Goal: Task Accomplishment & Management: Complete application form

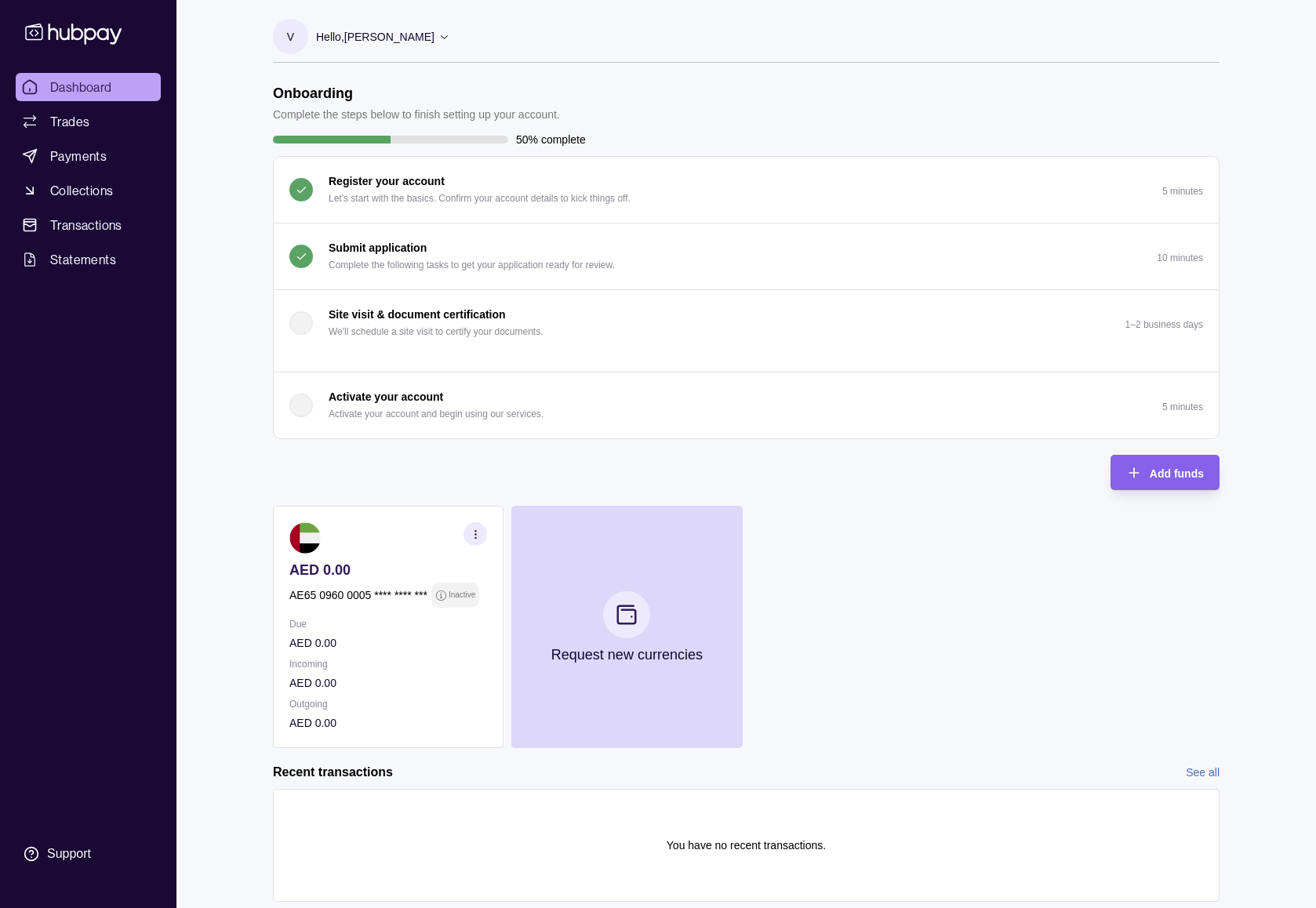
click at [785, 269] on button "Submit application Complete the following tasks to get your application ready f…" at bounding box center [746, 256] width 946 height 66
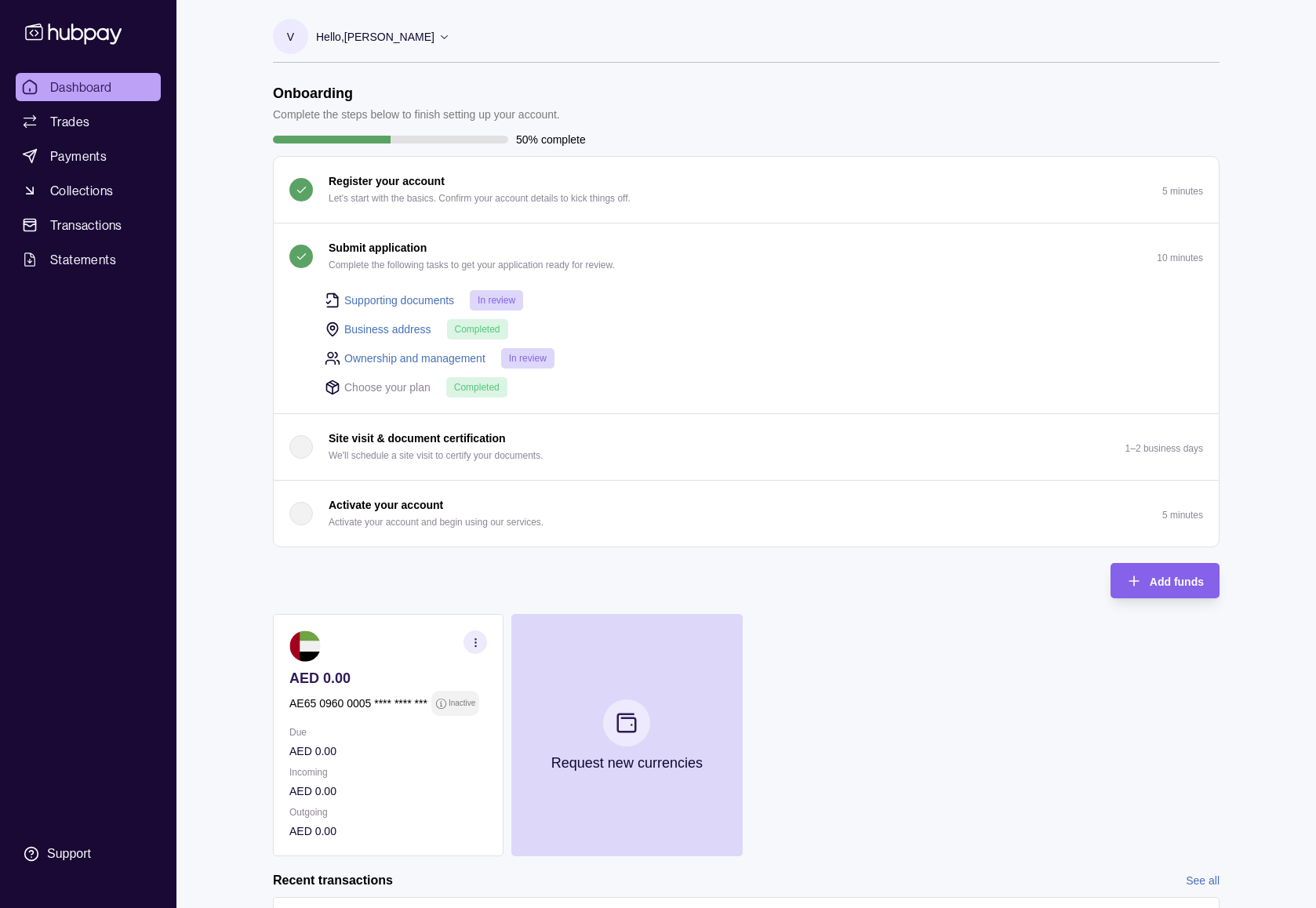
click at [753, 271] on button "Submit application Complete the following tasks to get your application ready f…" at bounding box center [746, 256] width 946 height 66
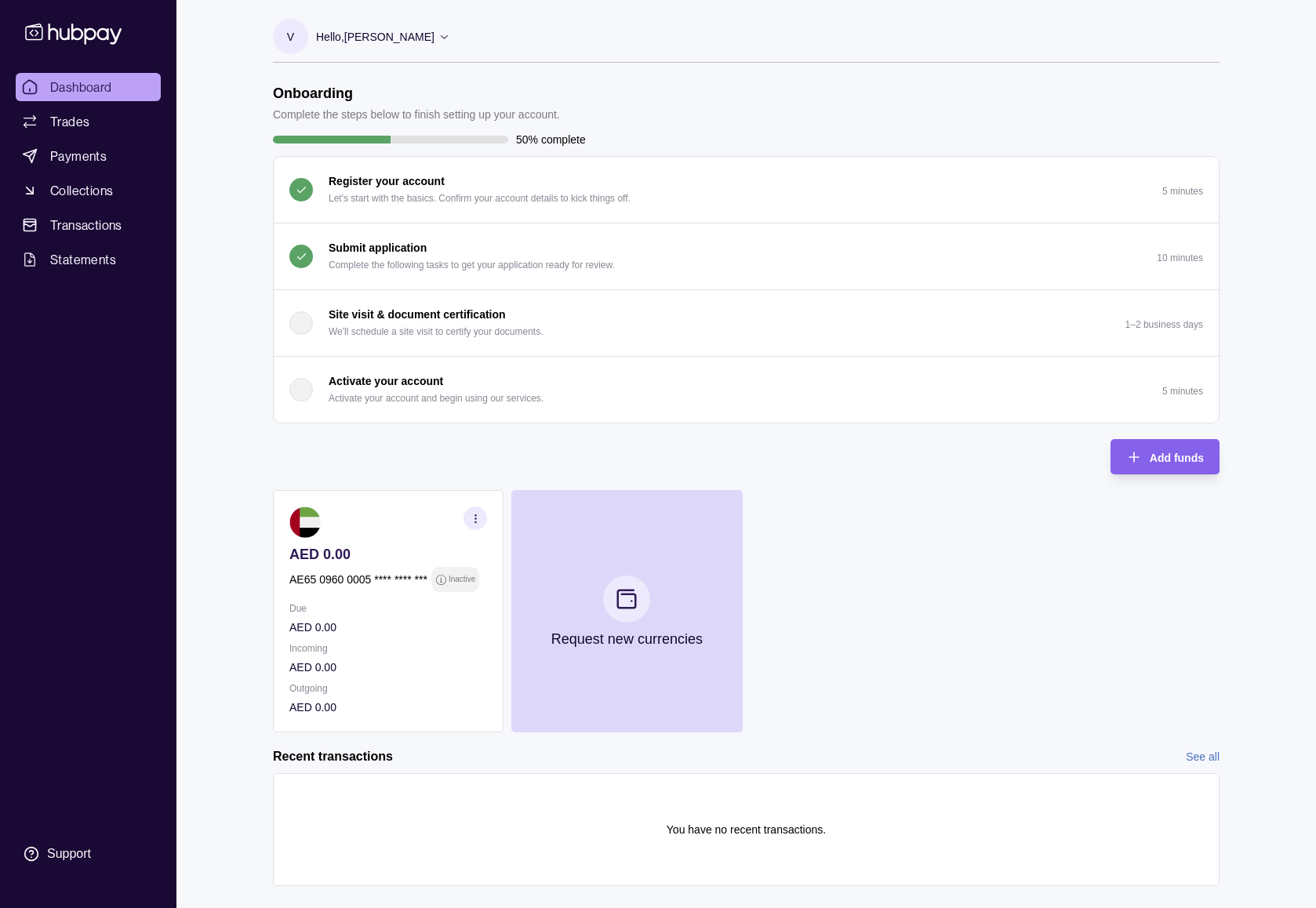
click at [564, 260] on p "Complete the following tasks to get your application ready for review." at bounding box center [472, 265] width 286 height 18
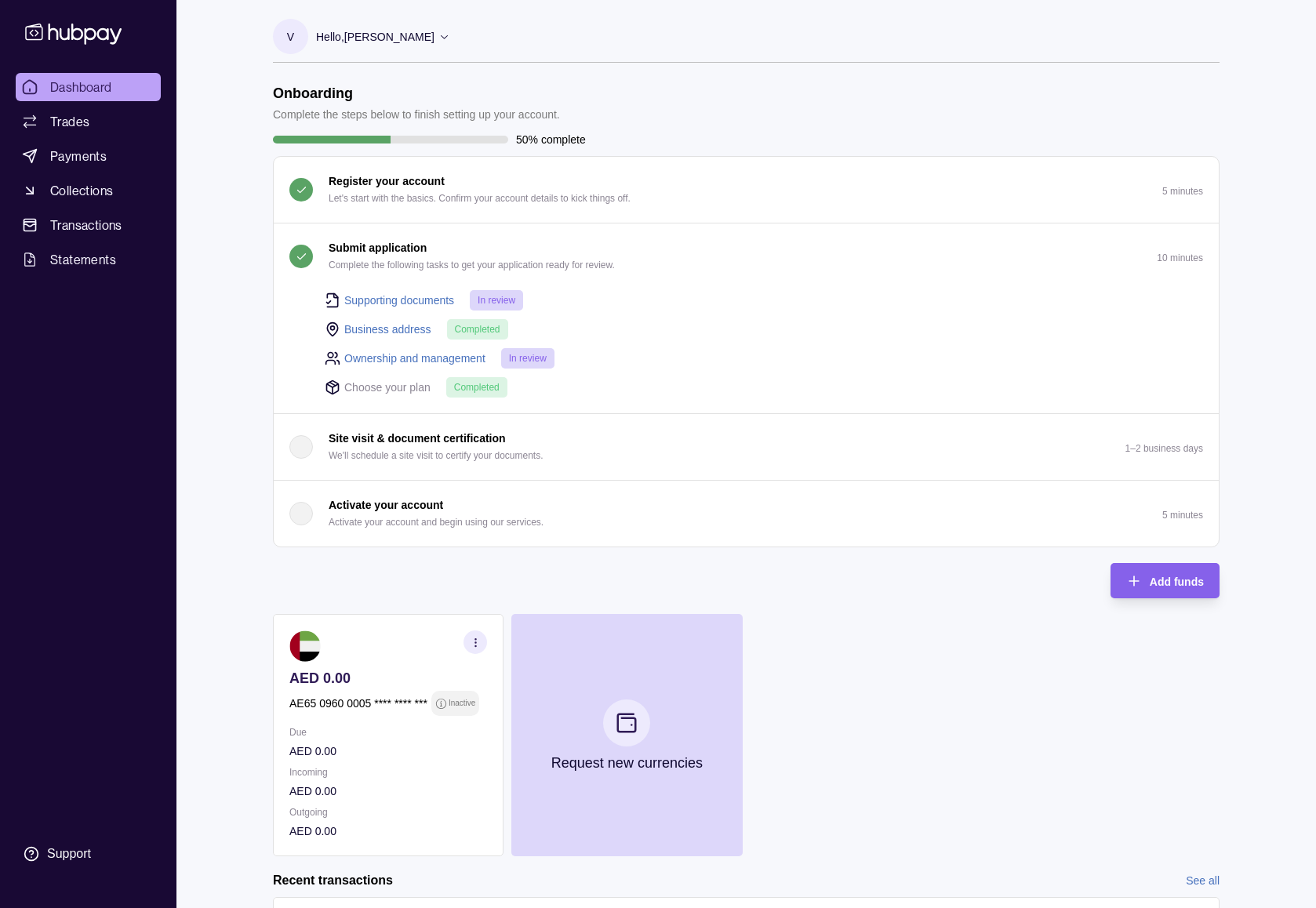
click at [572, 256] on p "Complete the following tasks to get your application ready for review." at bounding box center [472, 265] width 286 height 18
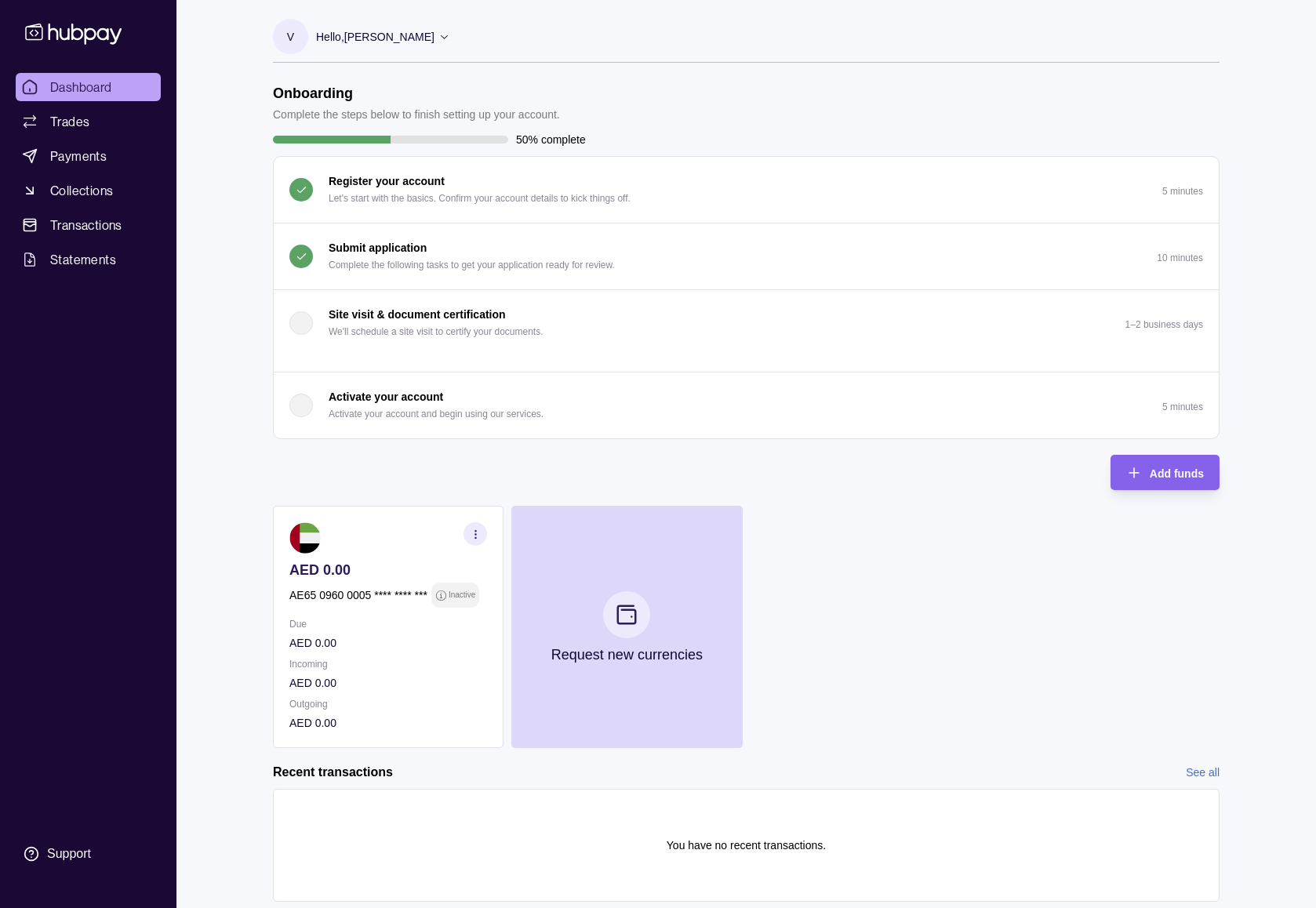
click at [450, 260] on p "Complete the following tasks to get your application ready for review." at bounding box center [472, 265] width 286 height 18
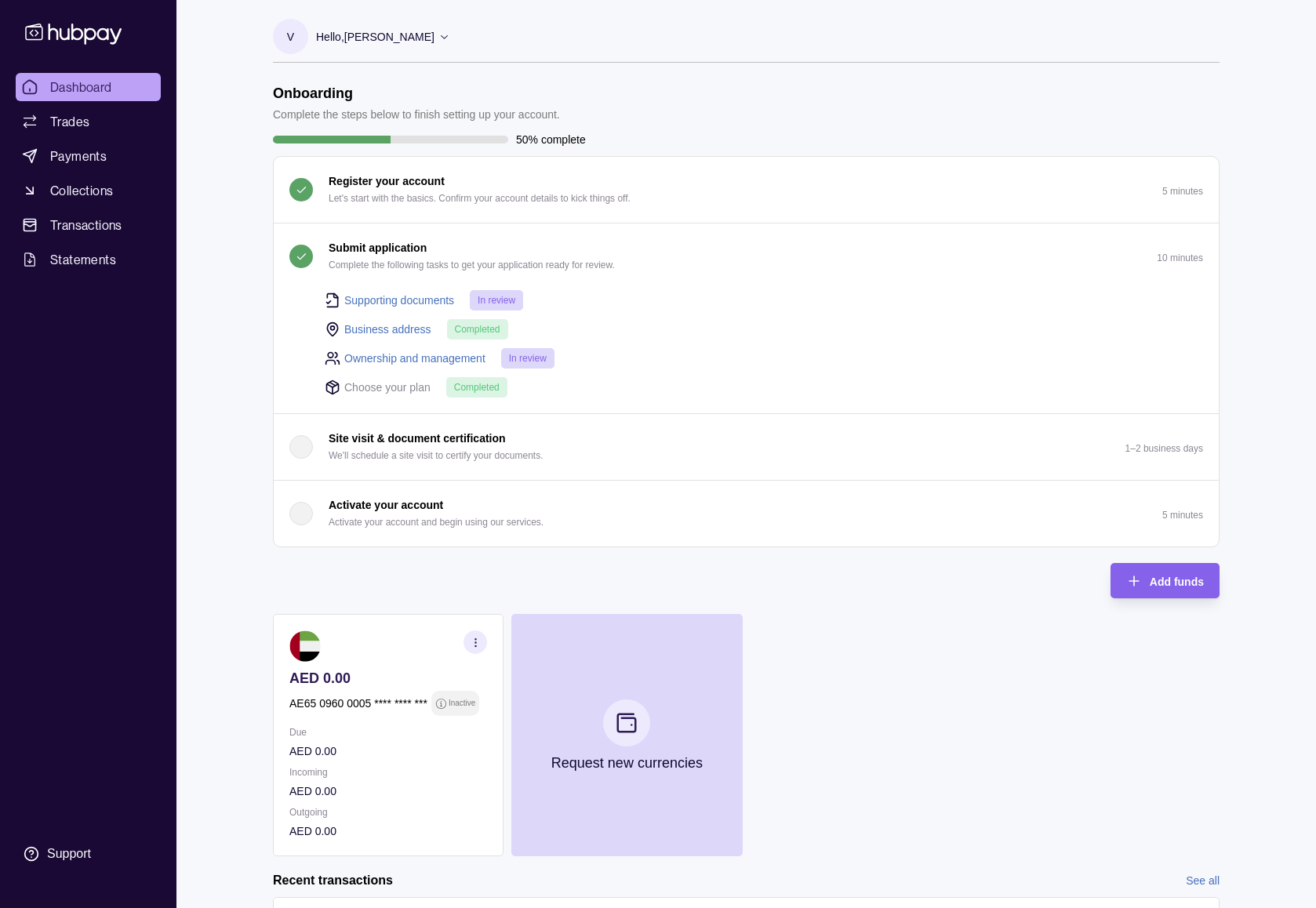
click at [450, 260] on p "Complete the following tasks to get your application ready for review." at bounding box center [472, 265] width 286 height 18
